Goal: Task Accomplishment & Management: Use online tool/utility

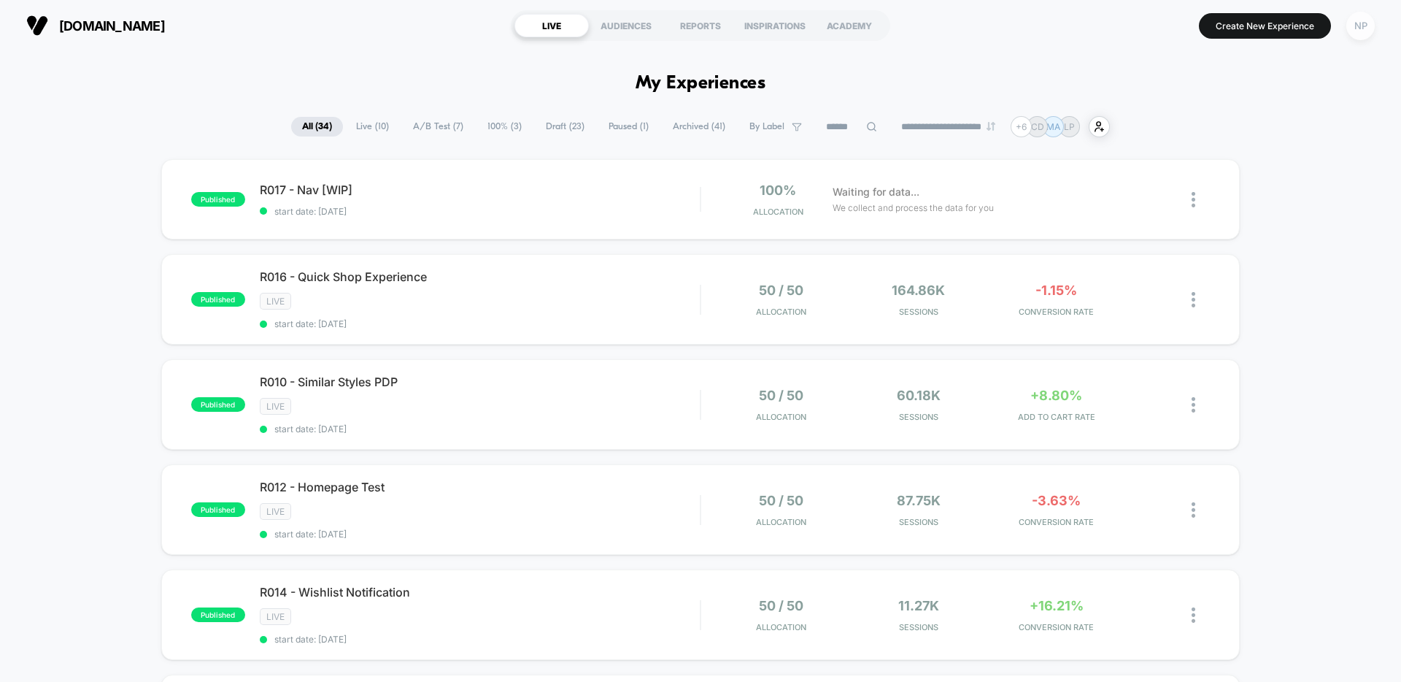
click at [1370, 23] on div "NP" at bounding box center [1361, 26] width 28 height 28
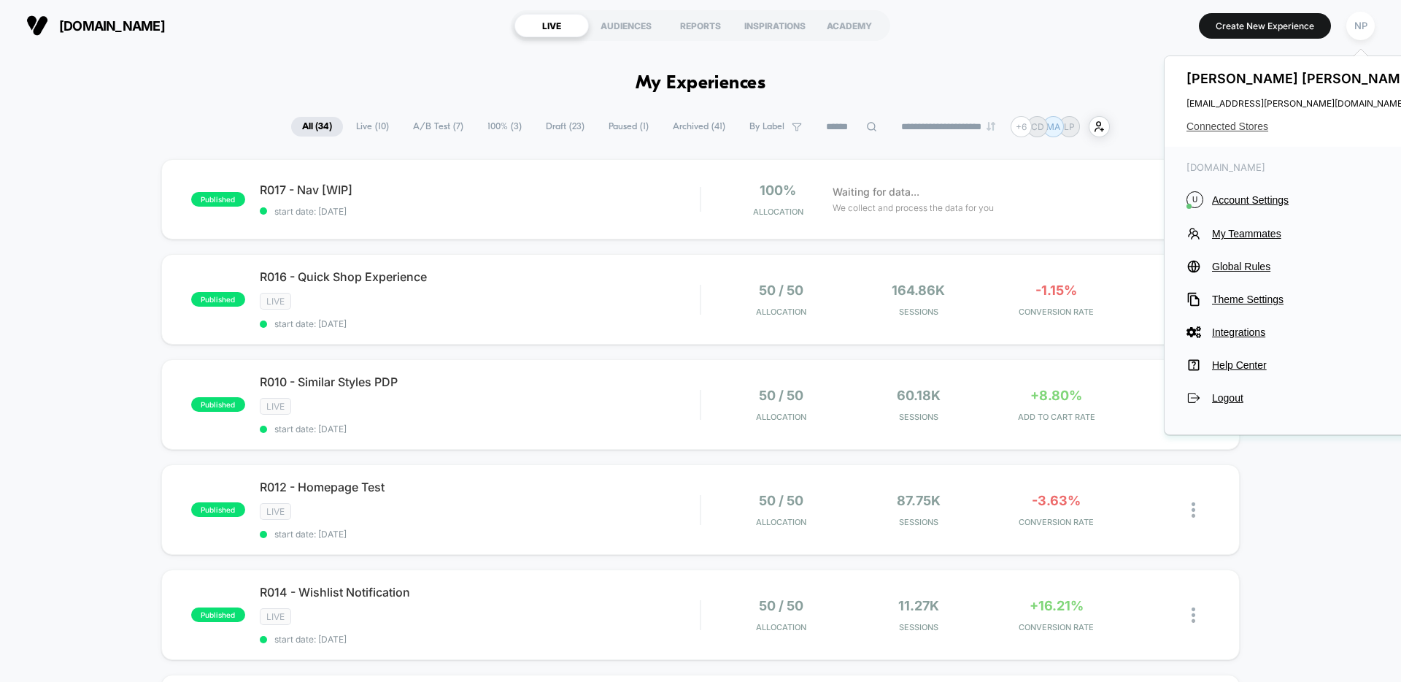
click at [1242, 129] on span "Connected Stores" at bounding box center [1302, 126] width 231 height 12
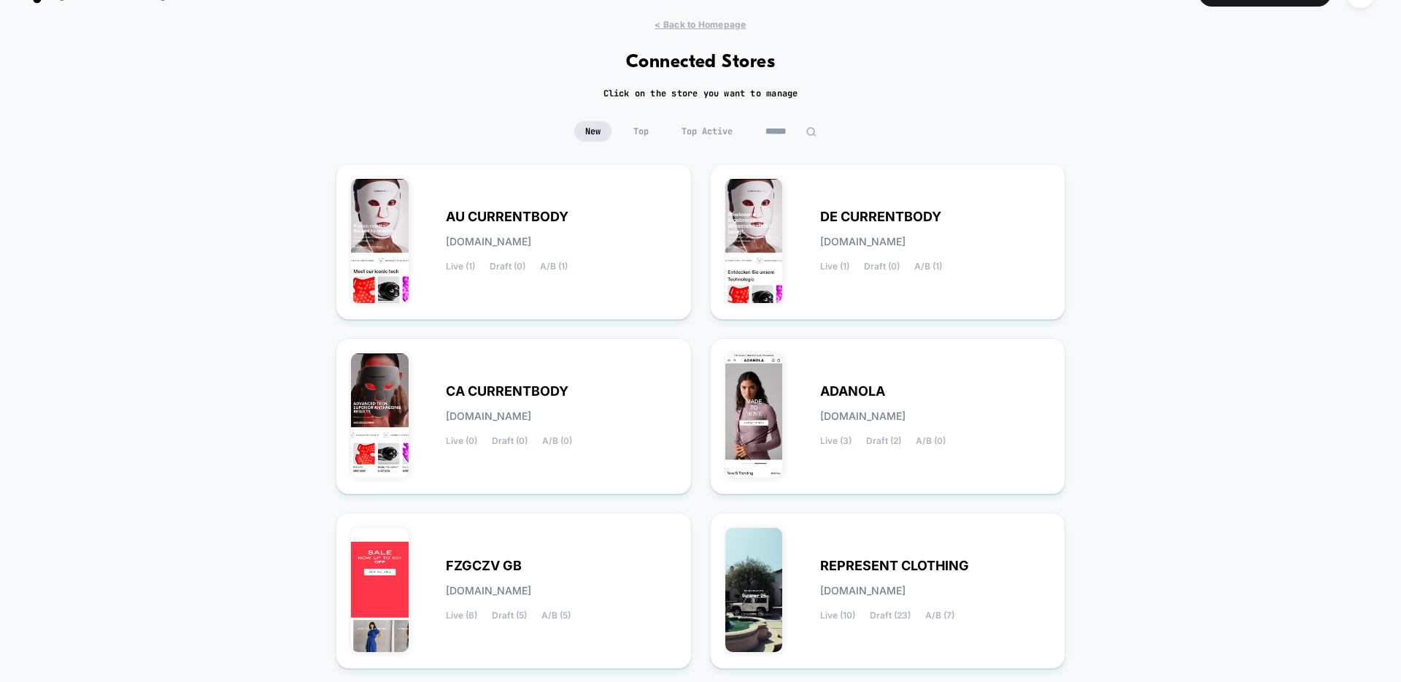
scroll to position [5, 0]
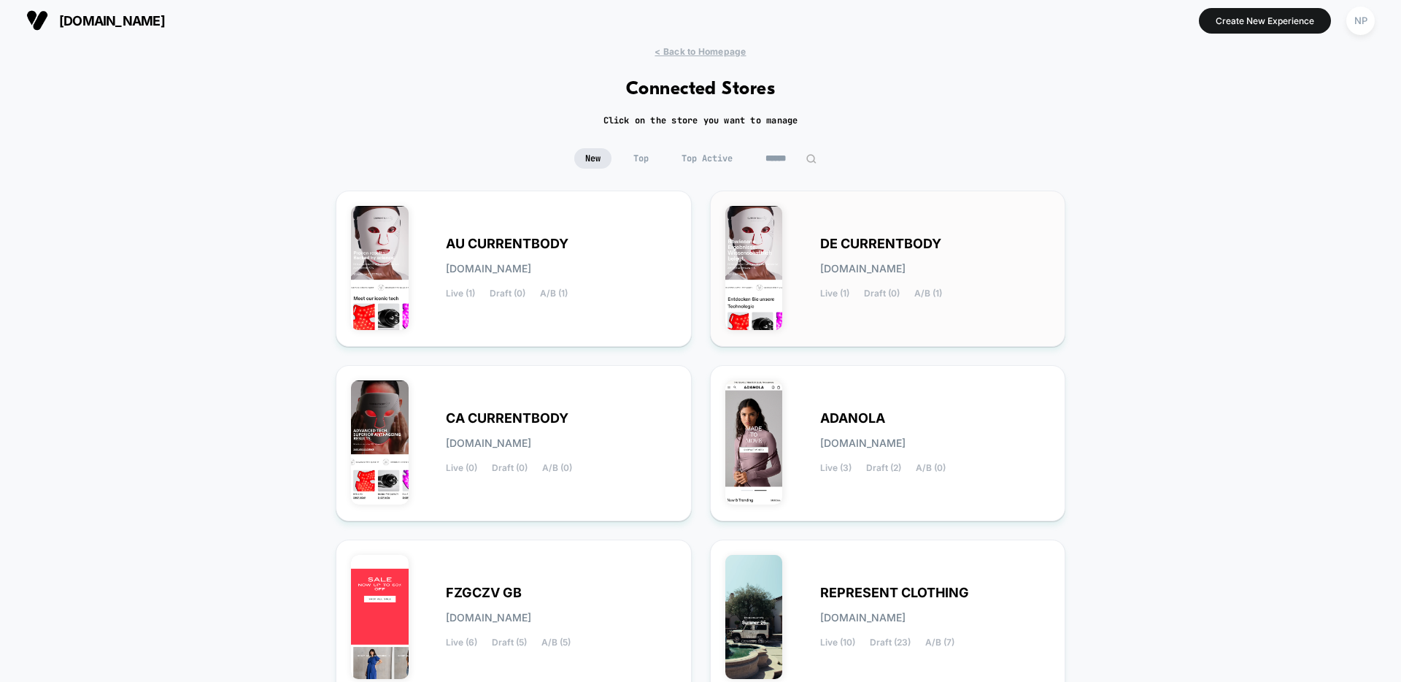
click at [874, 268] on span "[DOMAIN_NAME]" at bounding box center [862, 268] width 85 height 10
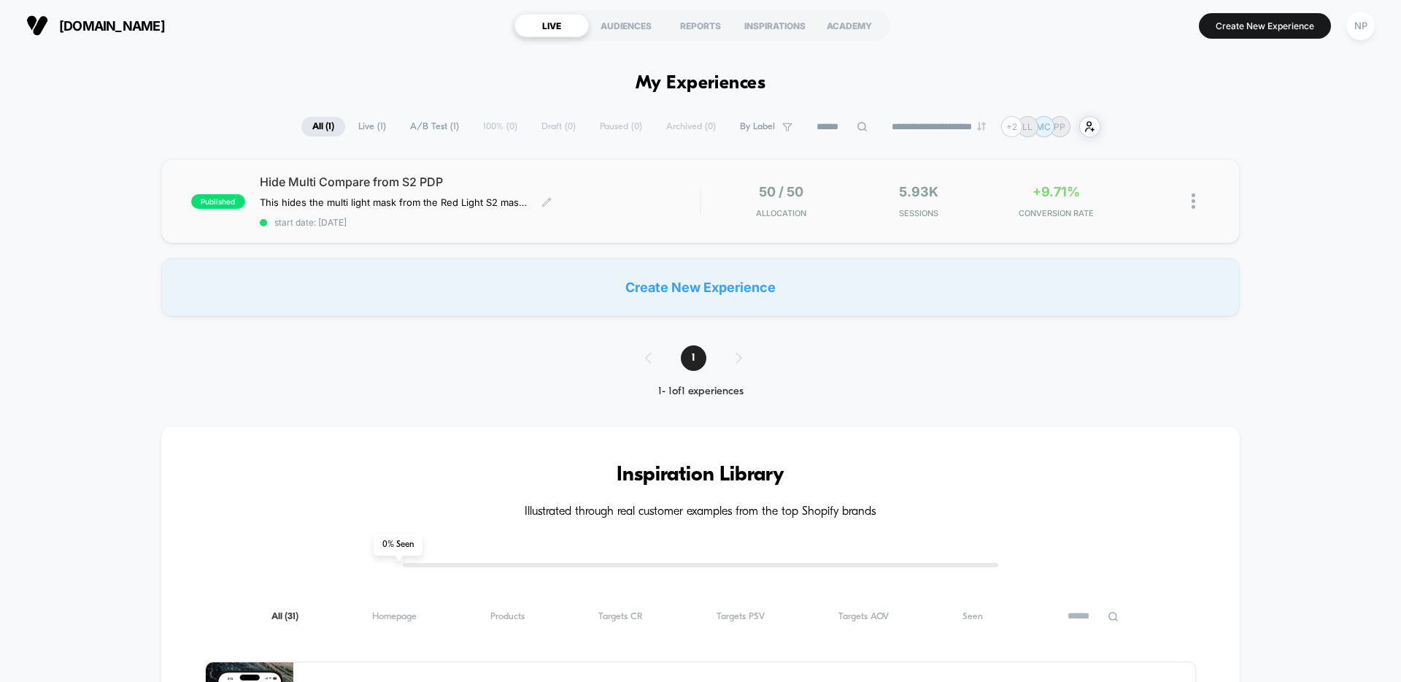
click at [545, 192] on div "Hide Multi Compare from S2 PDP This hides the multi light mask from the Red Lig…" at bounding box center [480, 200] width 440 height 53
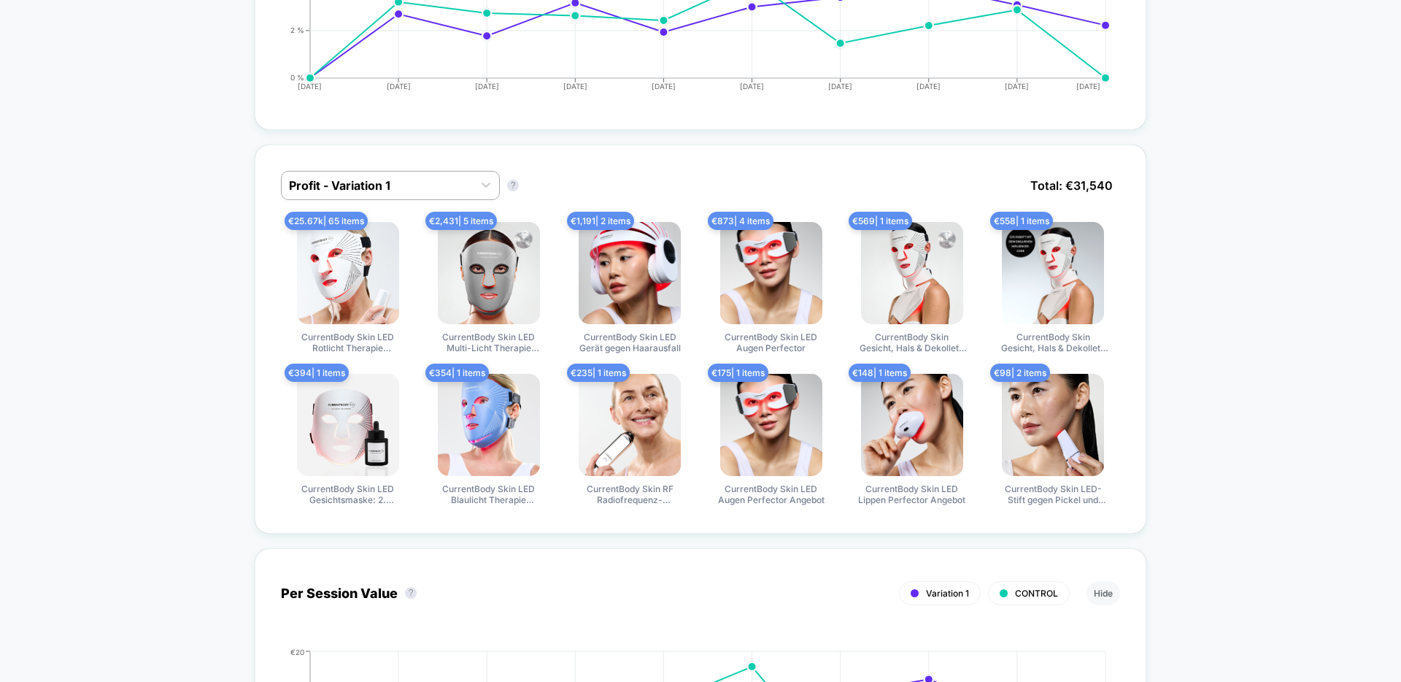
scroll to position [929, 0]
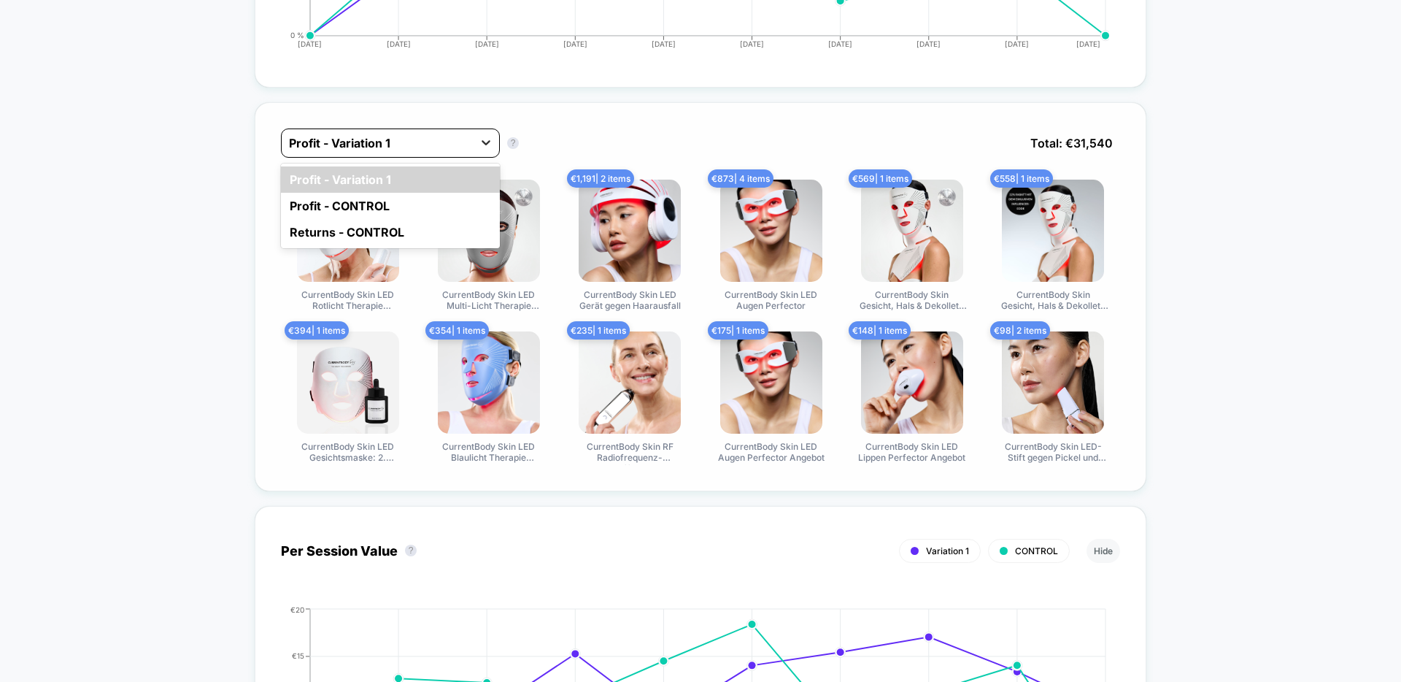
click at [482, 139] on icon at bounding box center [486, 142] width 15 height 15
click at [541, 119] on div "option Profit - Variation 1 focused, 1 of 3. 3 results available. Use Up and Do…" at bounding box center [701, 296] width 892 height 389
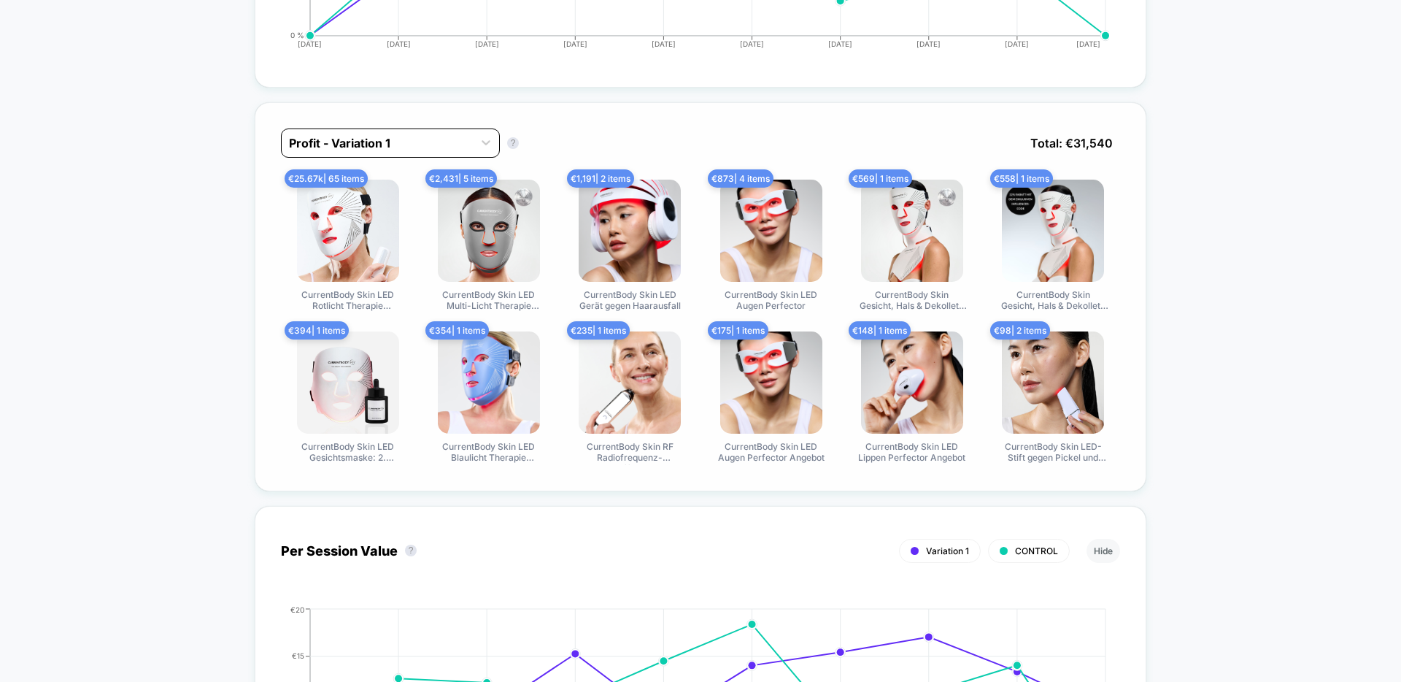
click at [456, 152] on div "Profit - Variation 1" at bounding box center [377, 142] width 191 height 23
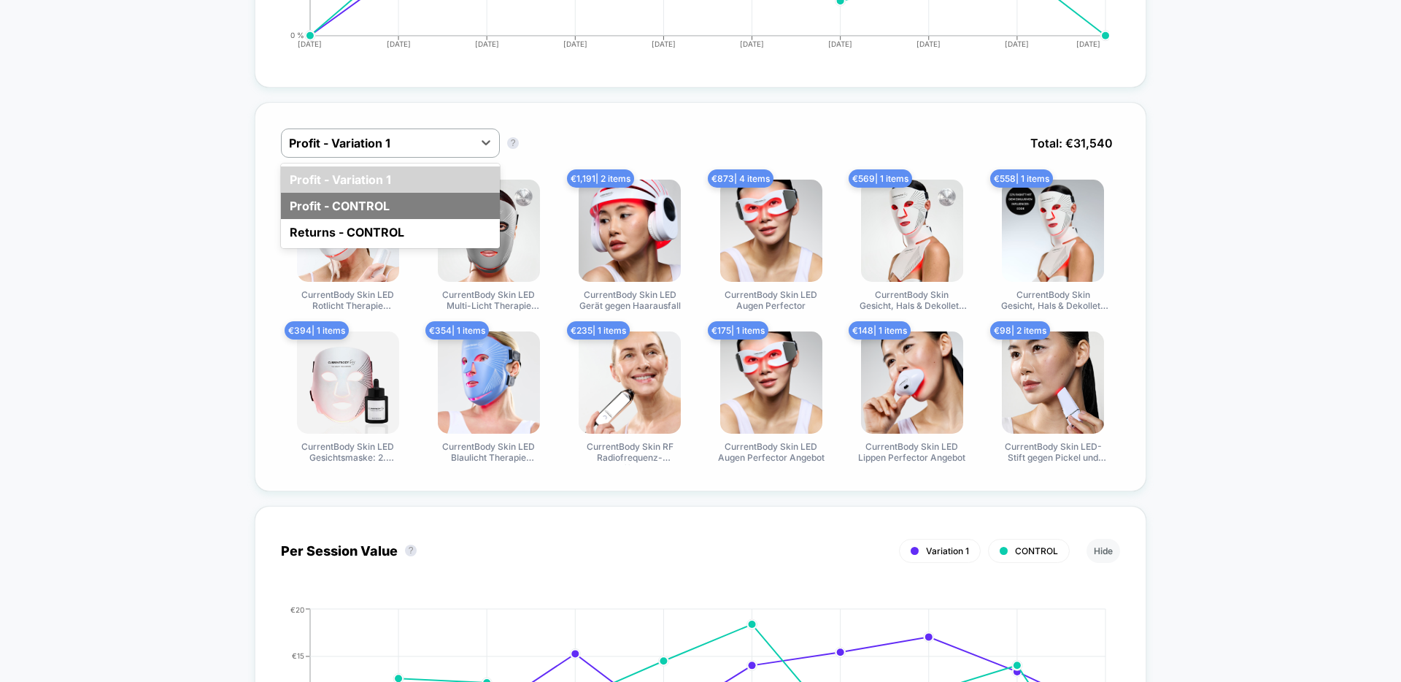
click at [434, 211] on div "Profit - CONTROL" at bounding box center [390, 206] width 219 height 26
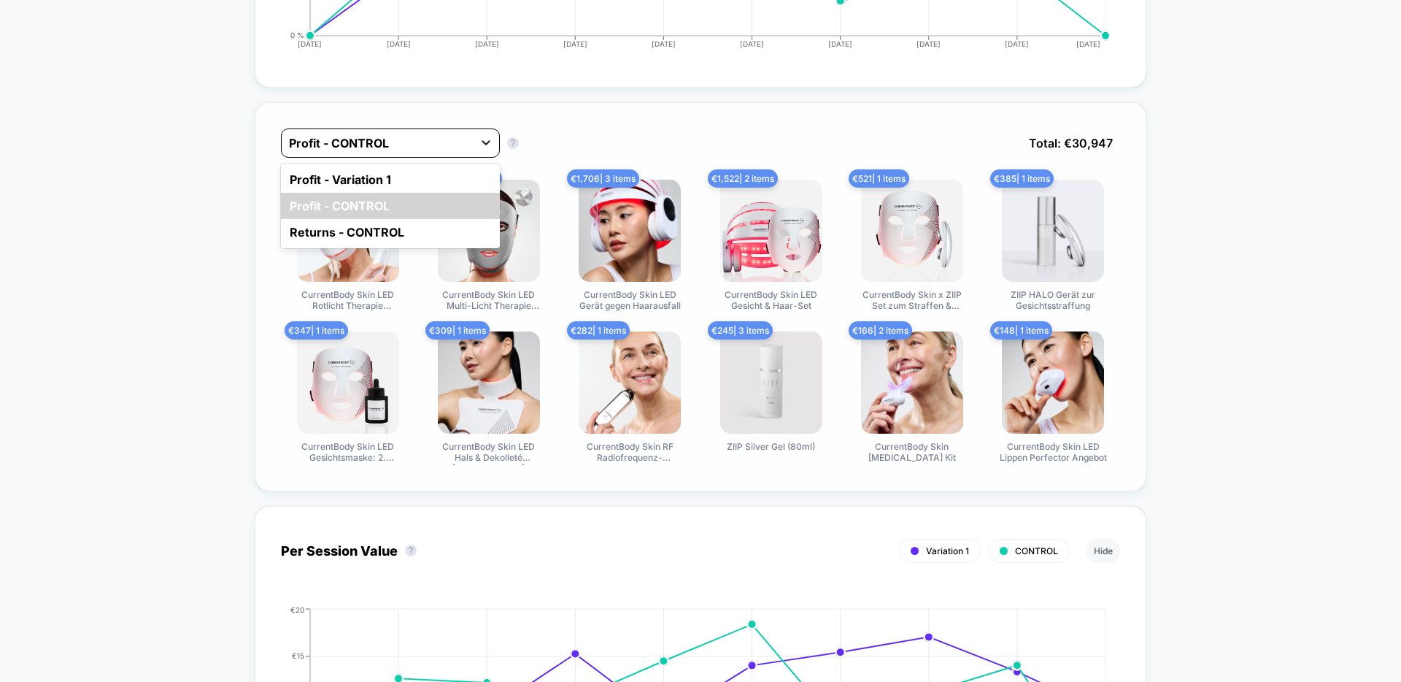
click at [483, 136] on icon at bounding box center [486, 142] width 15 height 15
click at [461, 174] on div "Profit - Variation 1" at bounding box center [390, 179] width 219 height 26
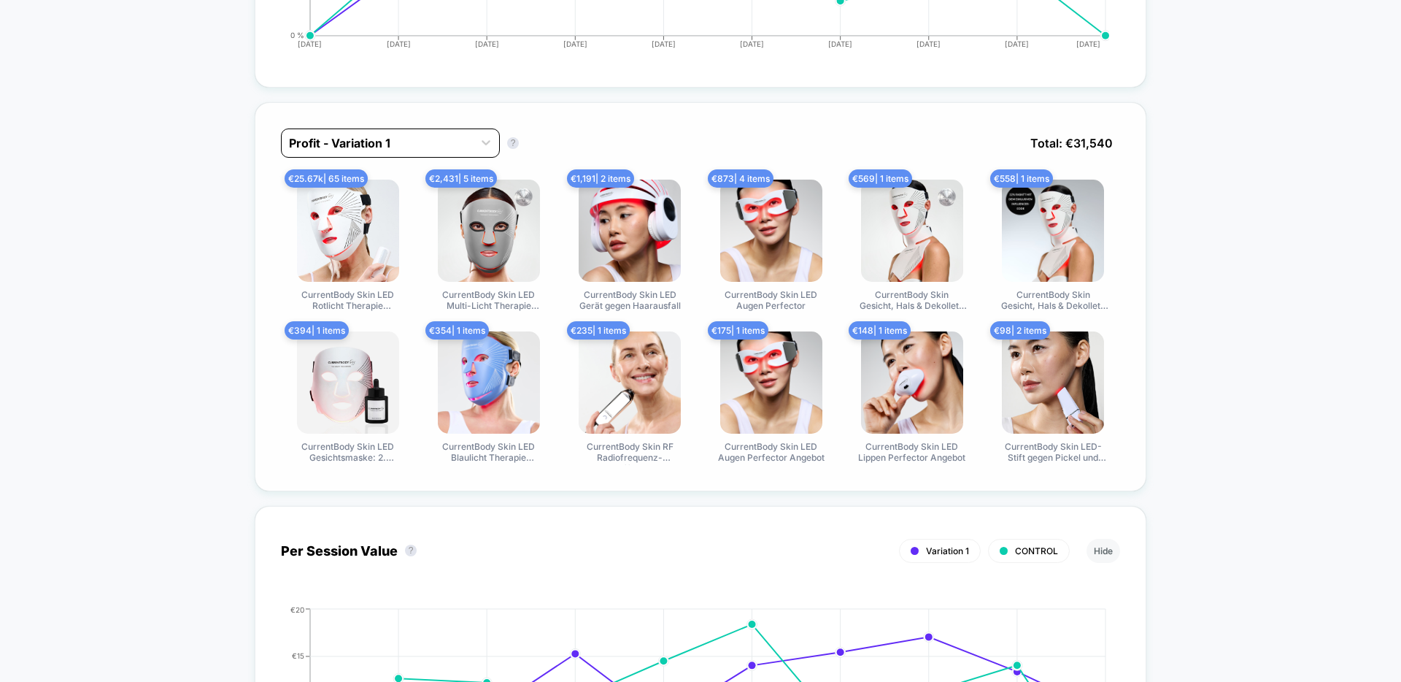
click at [448, 145] on div at bounding box center [377, 143] width 177 height 18
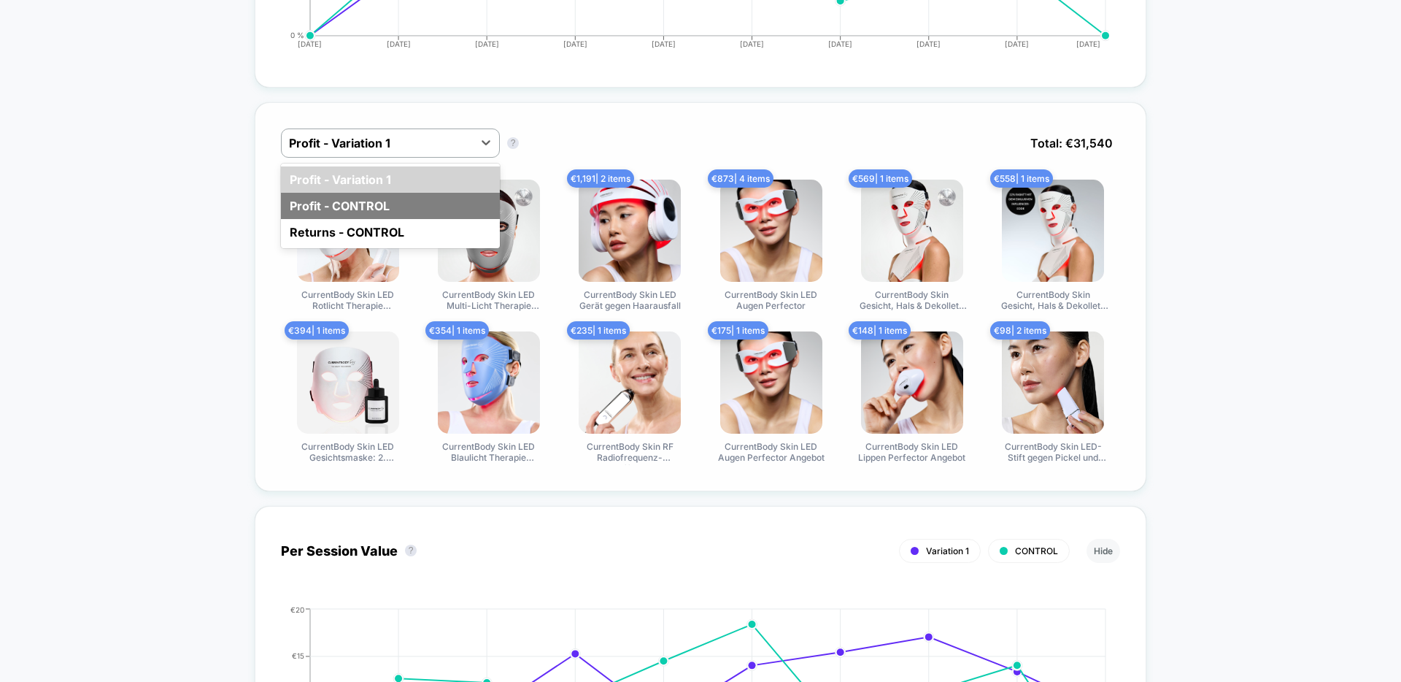
click at [443, 196] on div "Profit - CONTROL" at bounding box center [390, 206] width 219 height 26
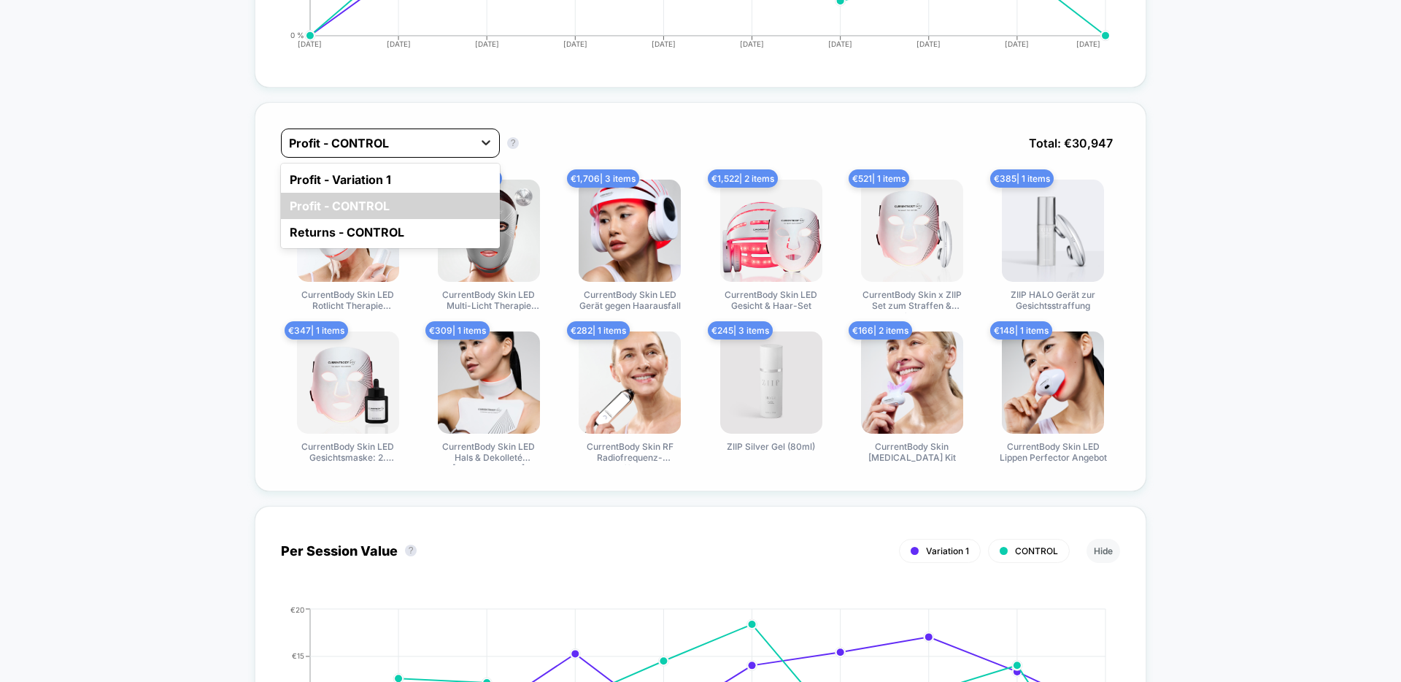
click at [474, 148] on div at bounding box center [486, 142] width 26 height 26
click at [458, 182] on div "Profit - Variation 1" at bounding box center [390, 179] width 219 height 26
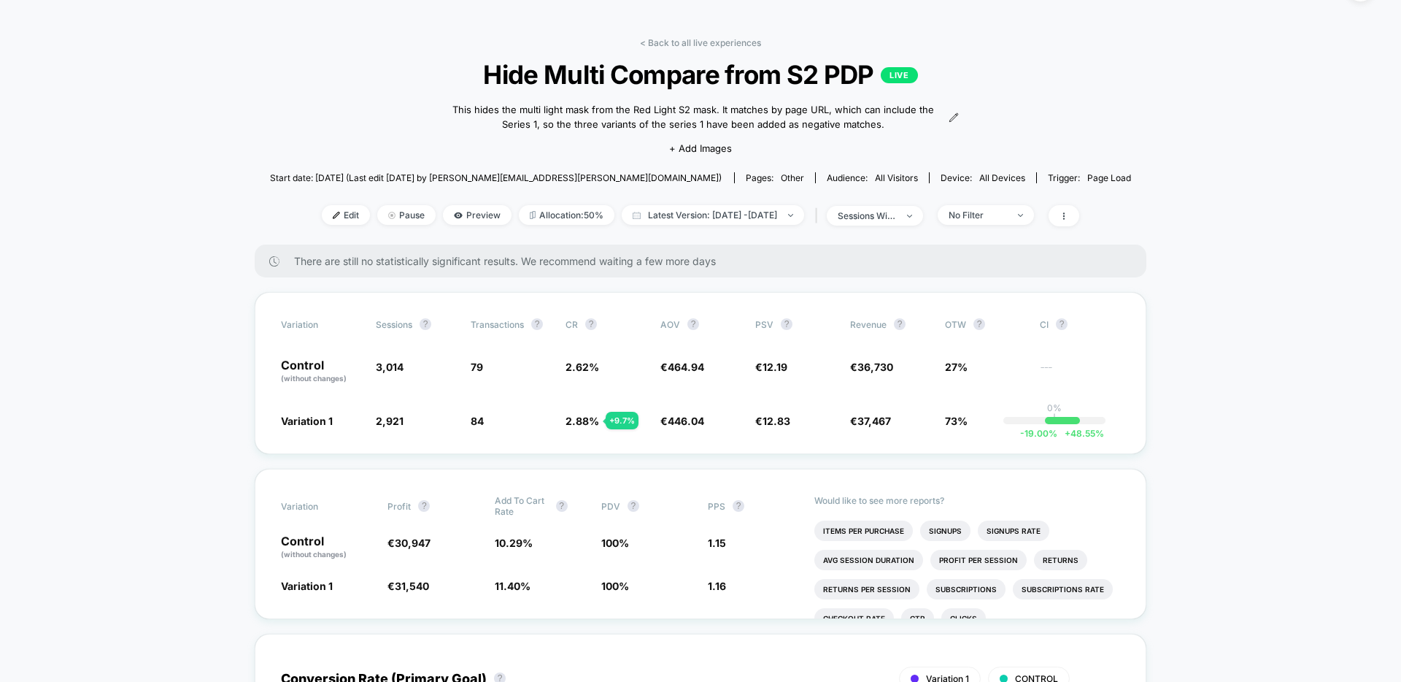
scroll to position [46, 0]
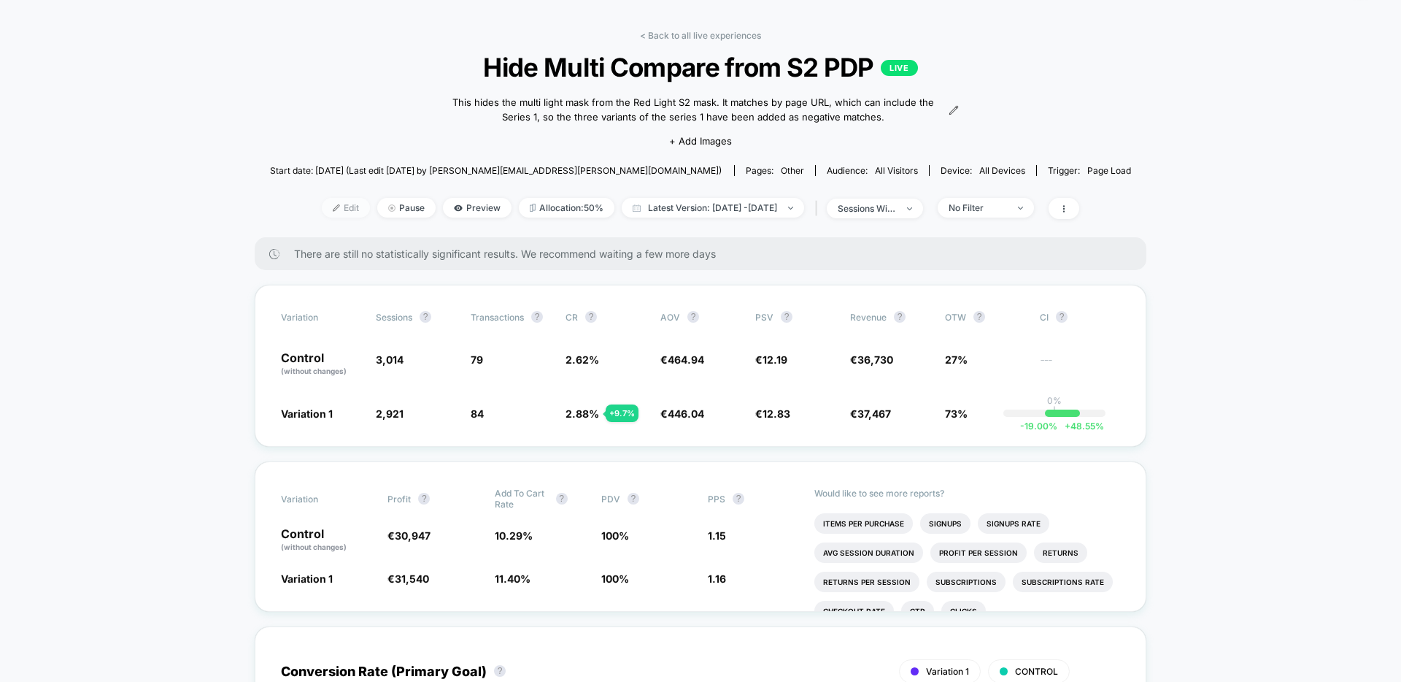
click at [328, 209] on span "Edit" at bounding box center [346, 208] width 48 height 20
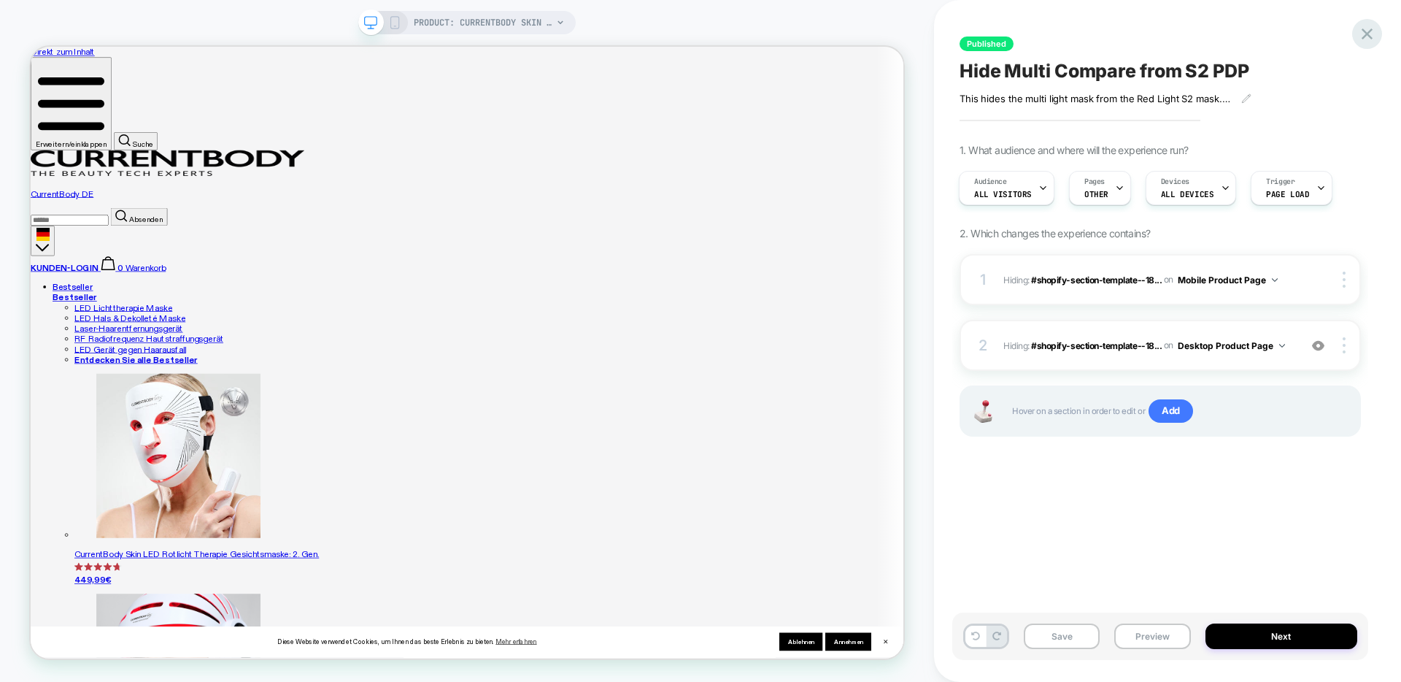
click at [1377, 37] on div at bounding box center [1367, 34] width 30 height 30
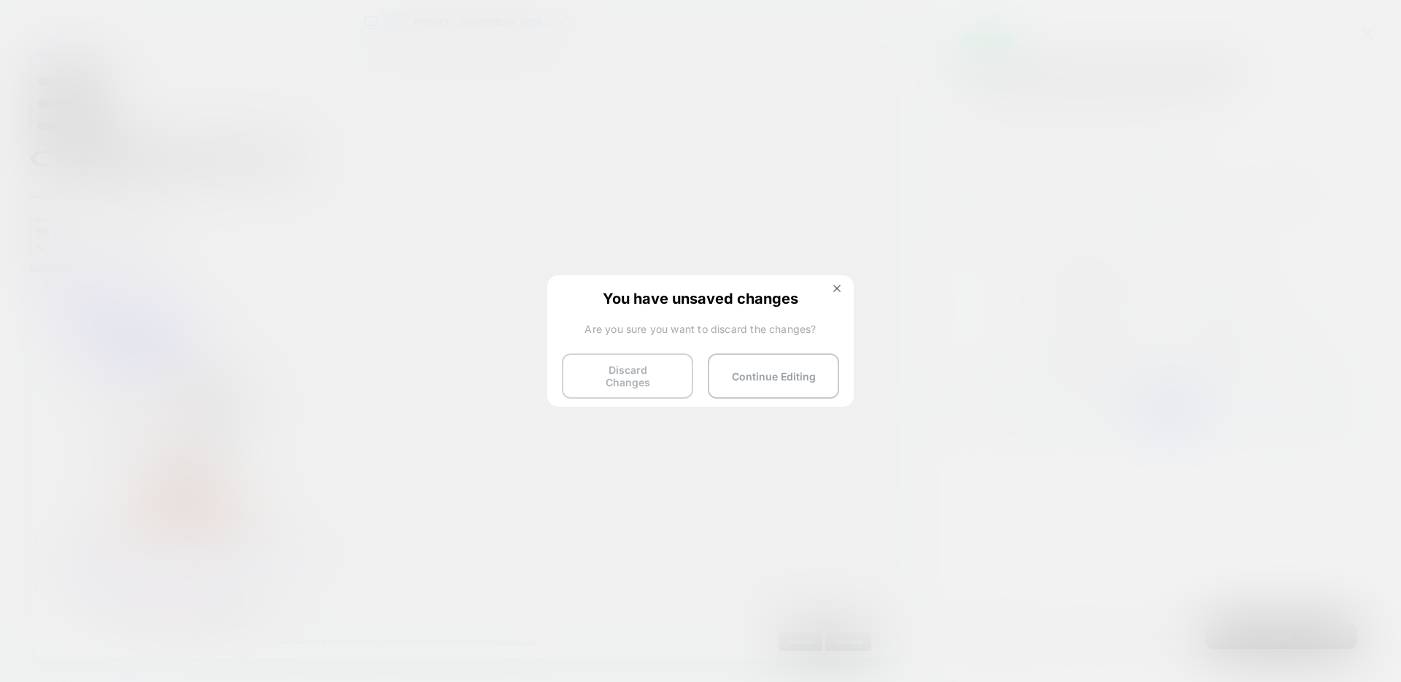
click at [658, 366] on button "Discard Changes" at bounding box center [627, 375] width 131 height 45
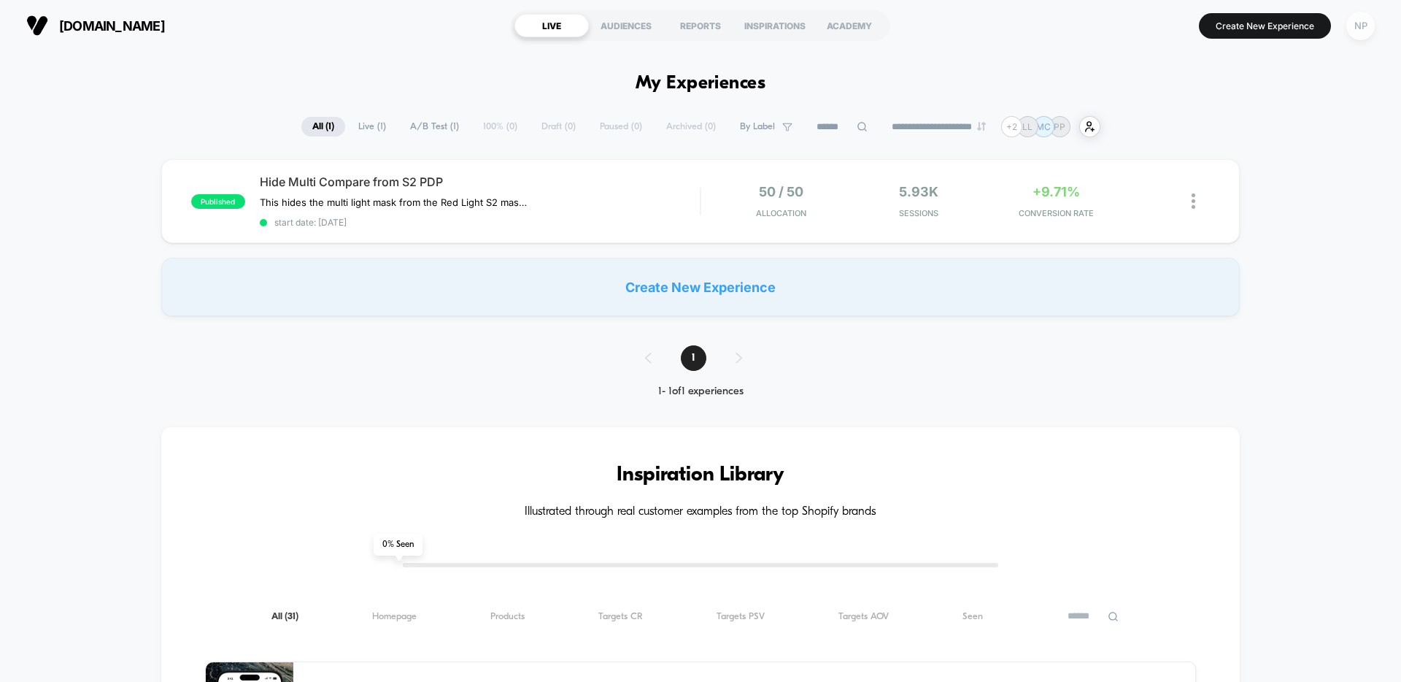
click at [1366, 15] on div "NP" at bounding box center [1361, 26] width 28 height 28
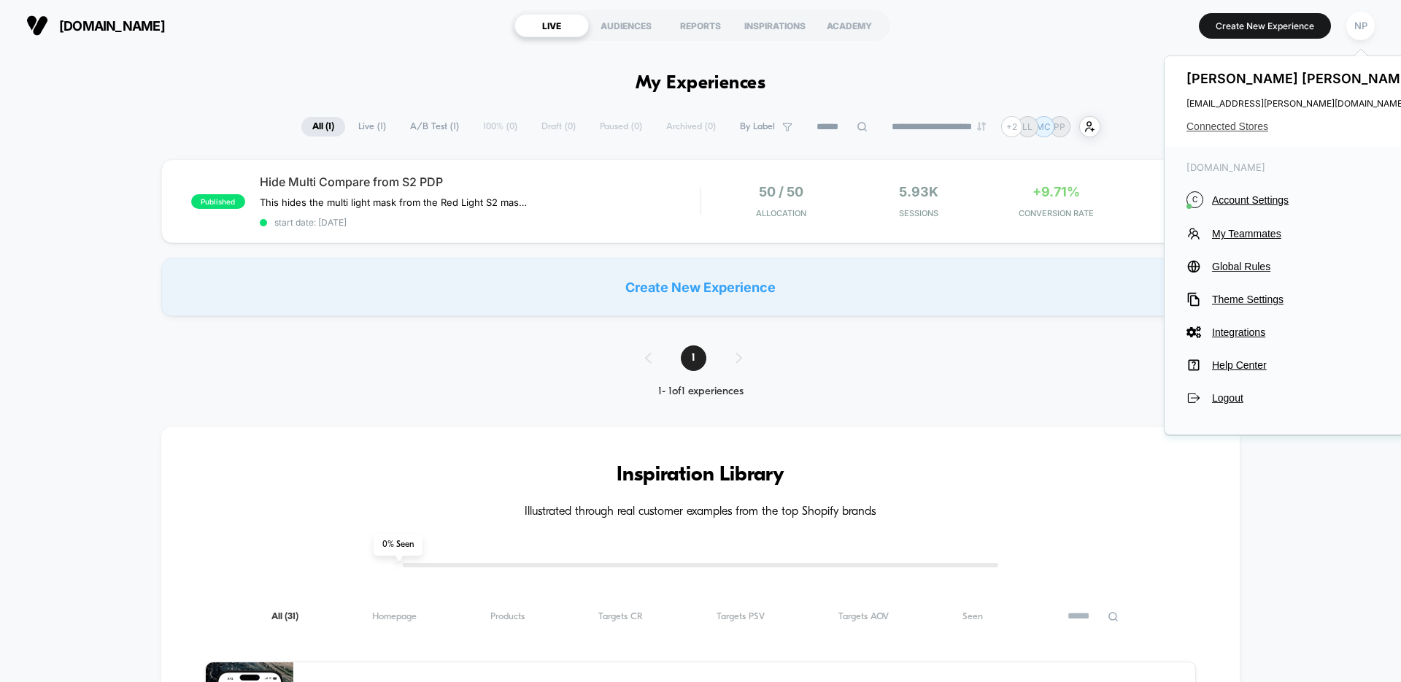
click at [1232, 126] on span "Connected Stores" at bounding box center [1302, 126] width 231 height 12
